Goal: Task Accomplishment & Management: Complete application form

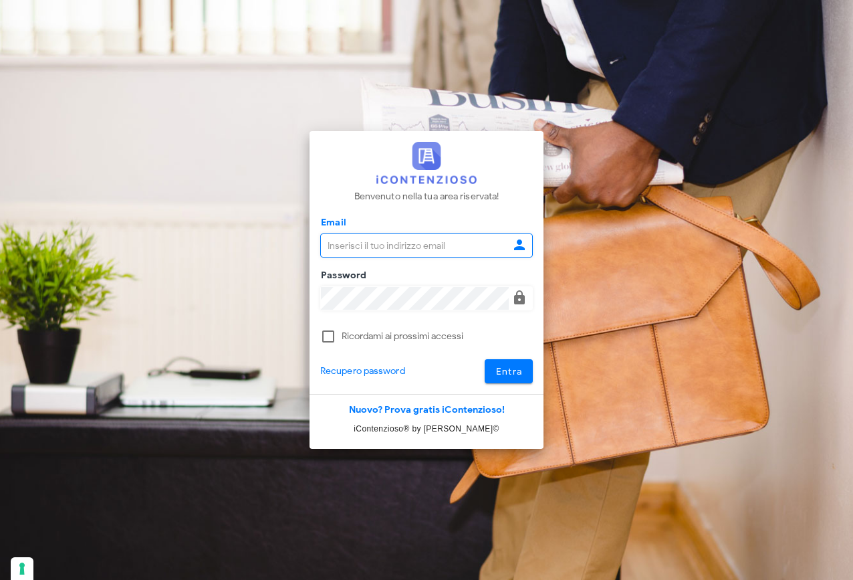
type input "[EMAIL_ADDRESS][DOMAIN_NAME]"
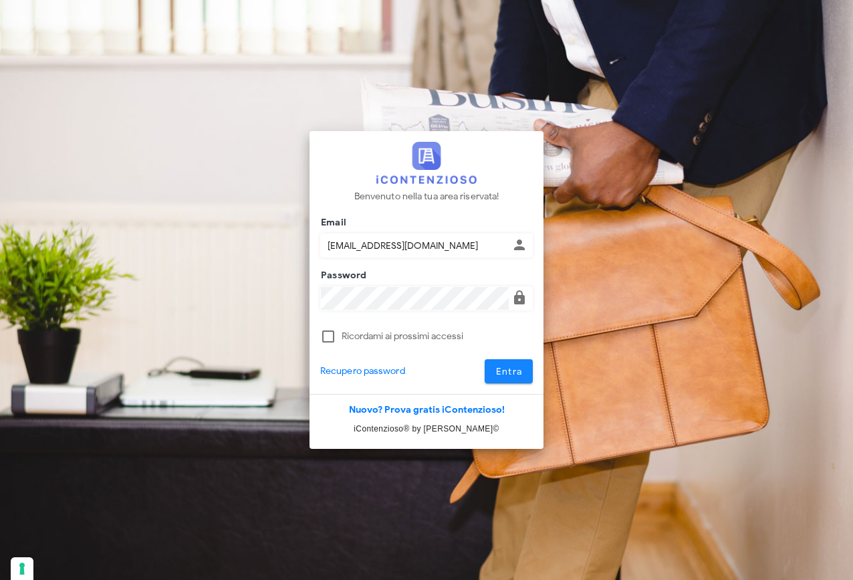
click at [521, 372] on span "Entra" at bounding box center [508, 371] width 27 height 11
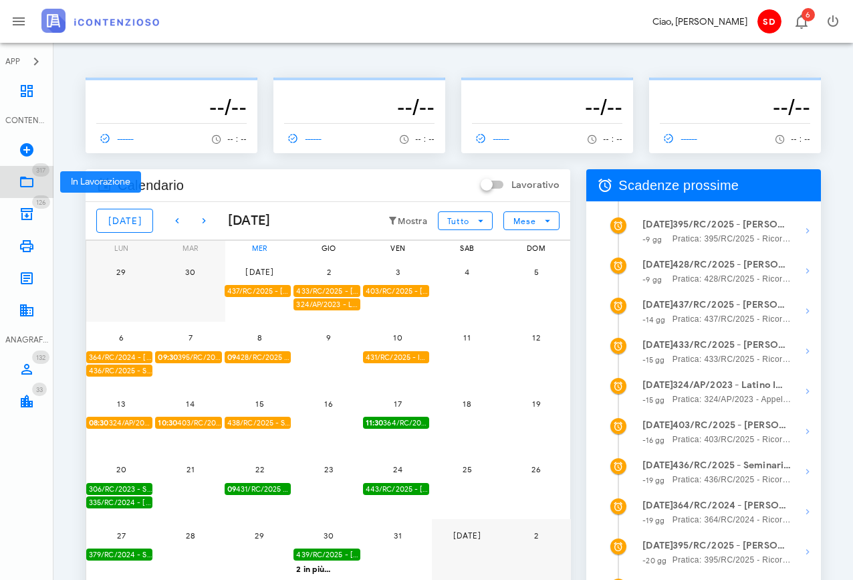
click at [27, 180] on icon at bounding box center [27, 182] width 16 height 16
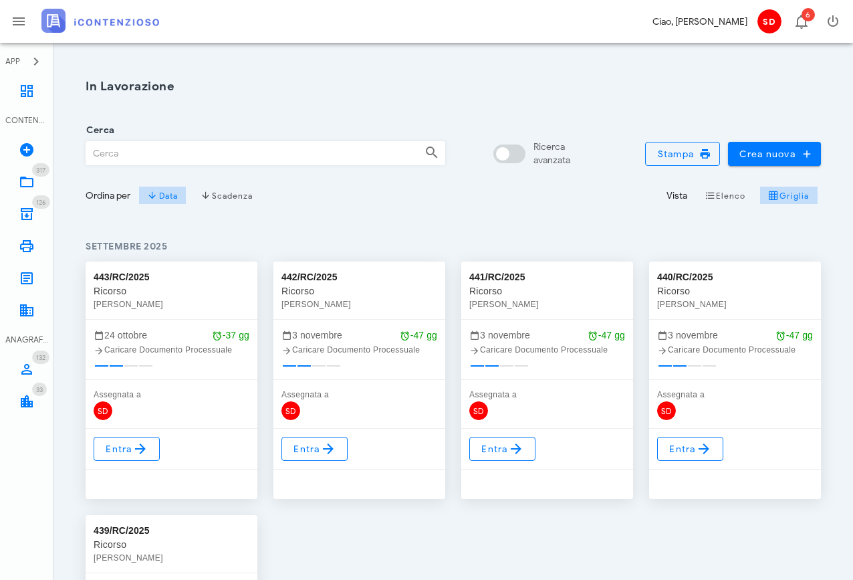
click at [172, 155] on input "Cerca" at bounding box center [250, 153] width 328 height 23
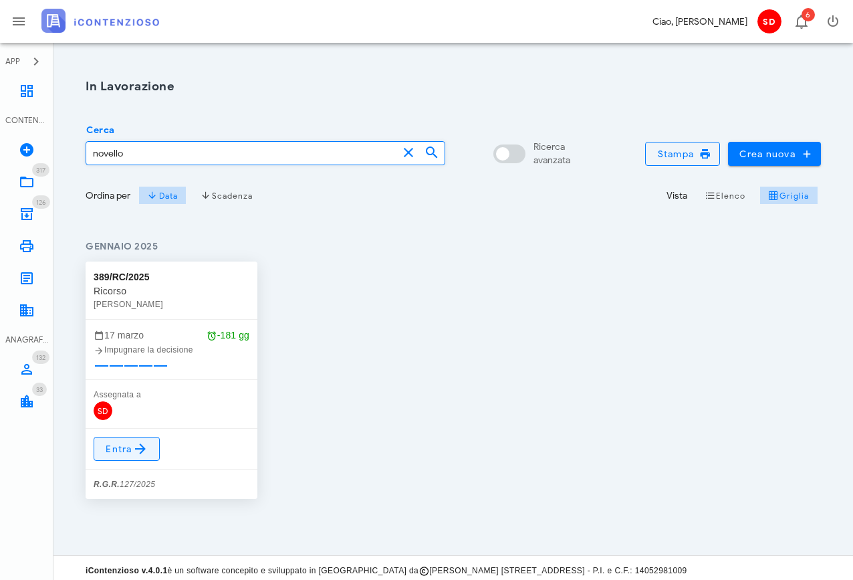
type input "novello"
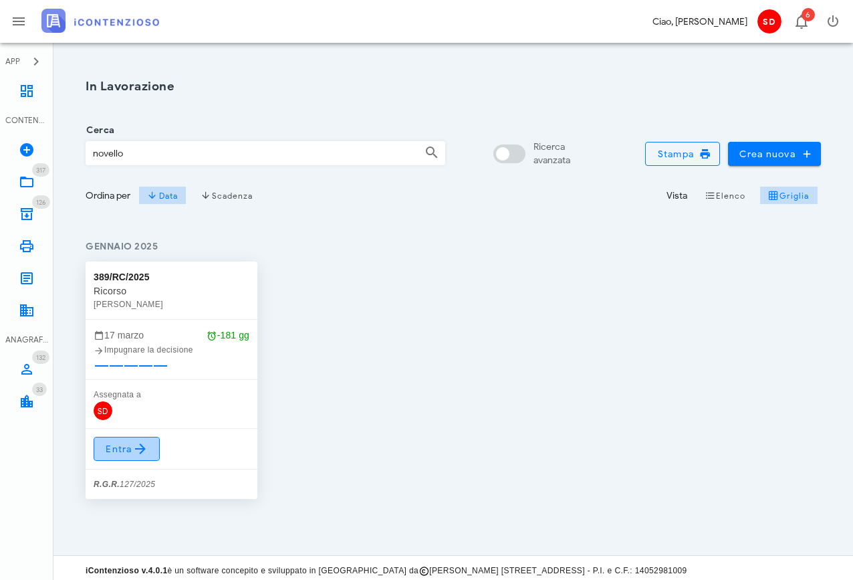
click at [129, 447] on span "Entra" at bounding box center [126, 449] width 43 height 16
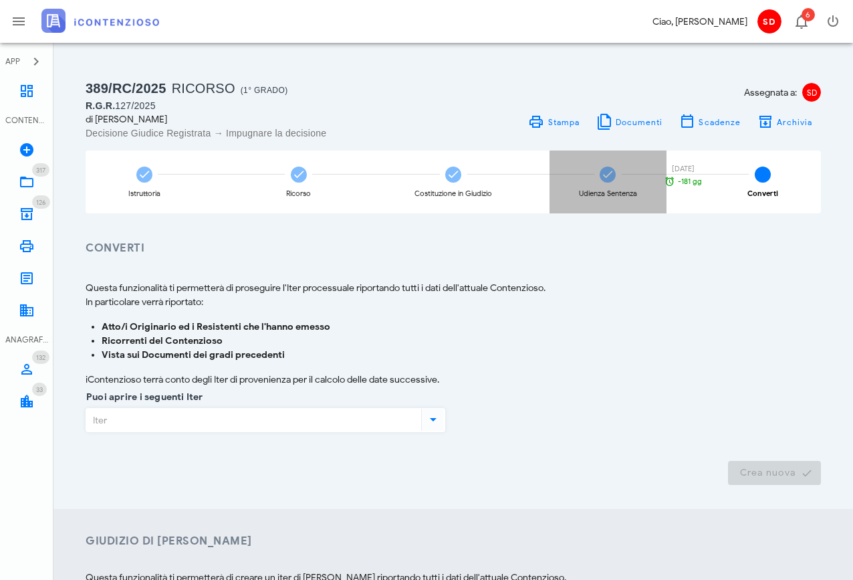
click at [610, 176] on icon at bounding box center [607, 174] width 13 height 13
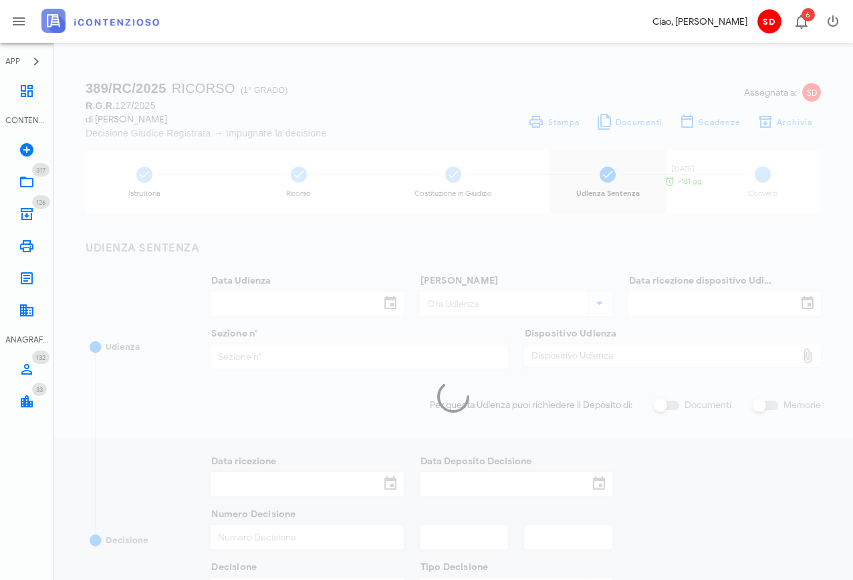
type input "16/09/2025"
type input "10:30"
type input "27/06/2025"
type input "3"
checkbox input "true"
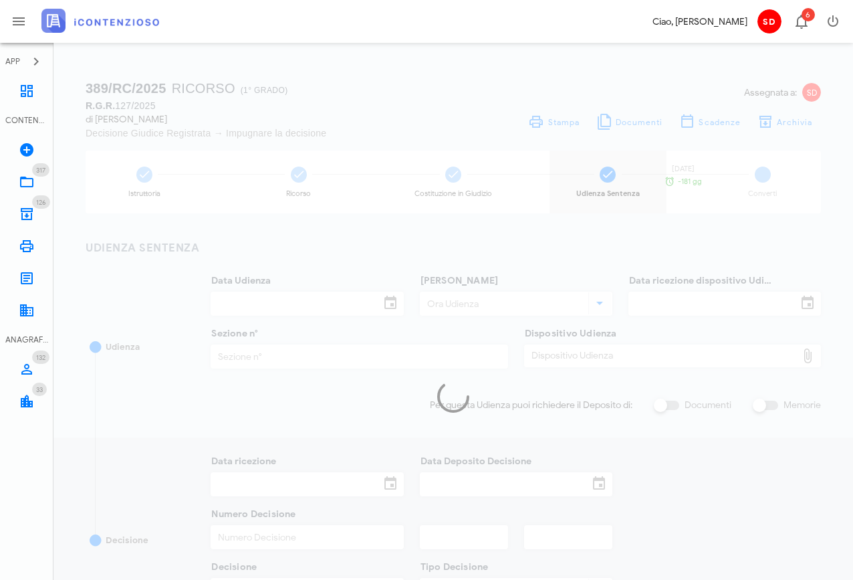
type input "17/09/2025"
type input "1282"
type input "2025"
type input "3"
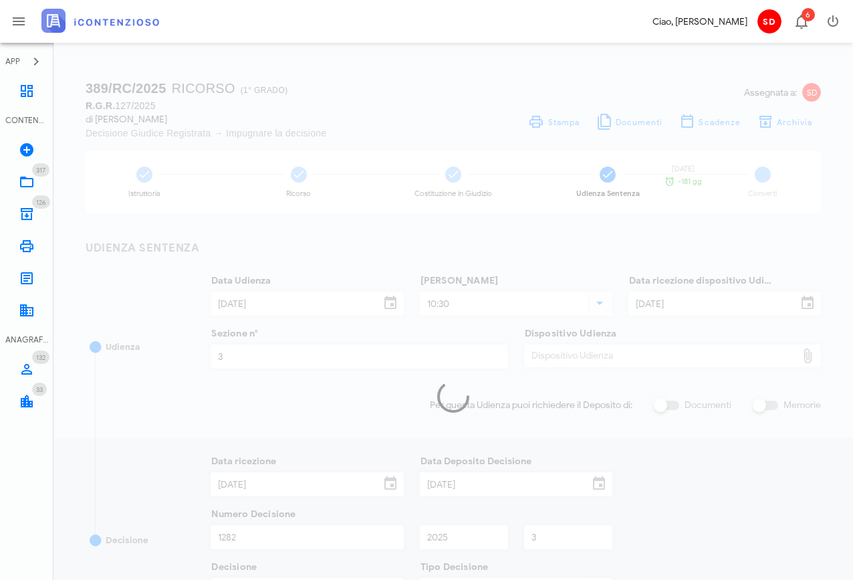
type input "Sentenza"
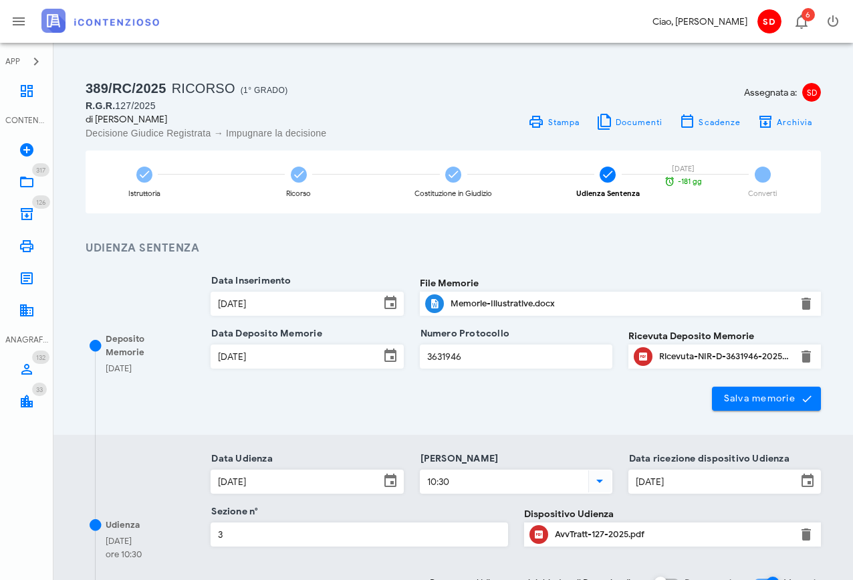
type input "Favorevole"
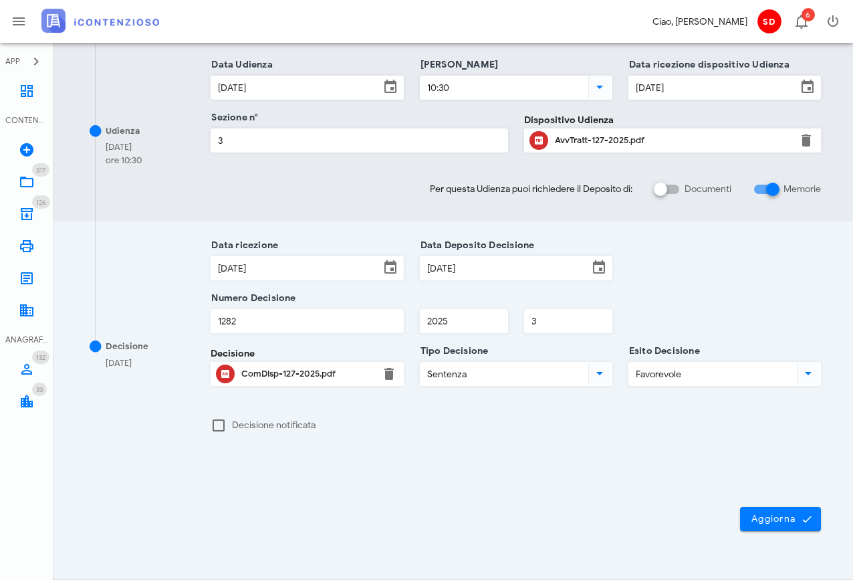
scroll to position [398, 0]
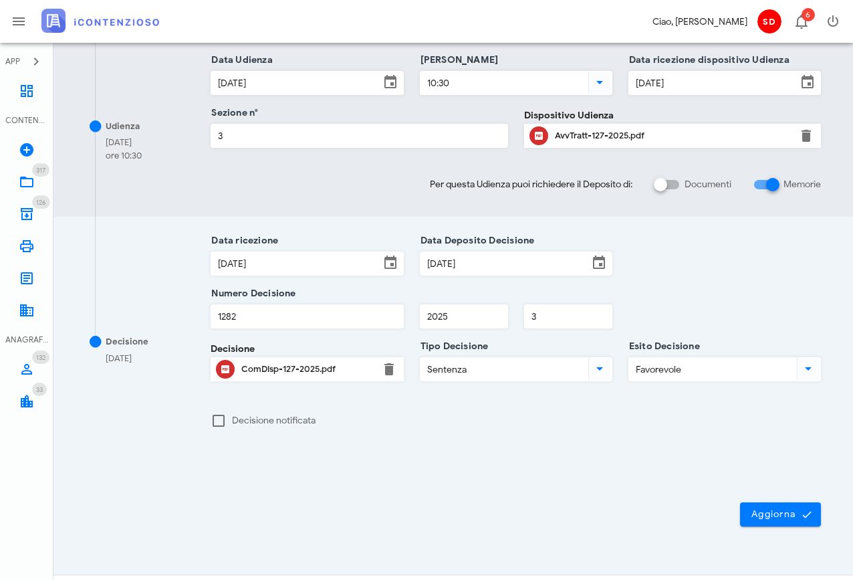
click at [269, 368] on div "ComDisp-127-2025.pdf" at bounding box center [306, 369] width 131 height 11
